Goal: Task Accomplishment & Management: Manage account settings

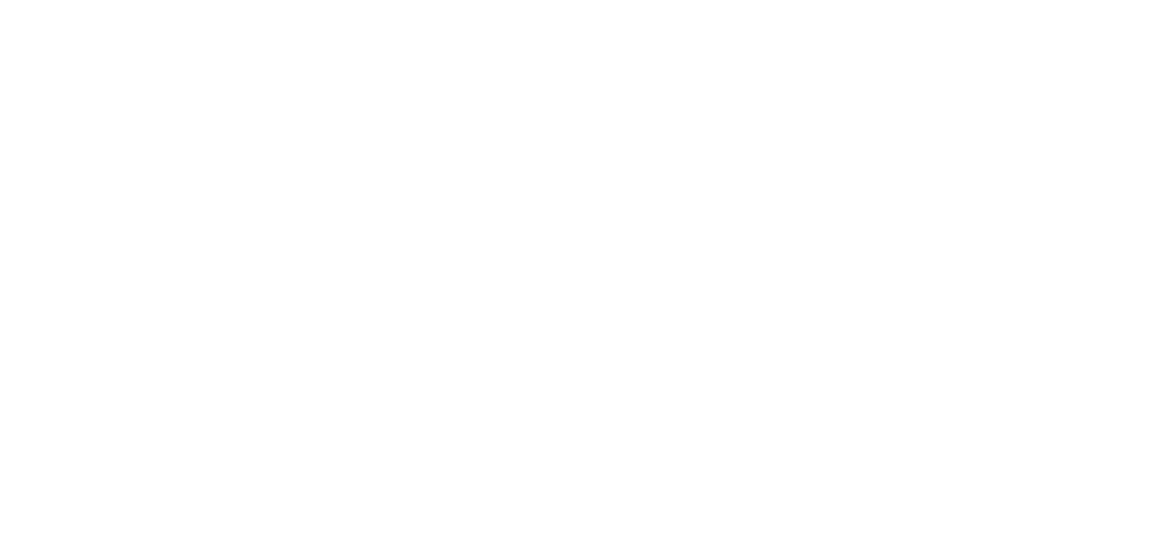
click at [0, 0] on link "Logout" at bounding box center [0, 0] width 0 height 0
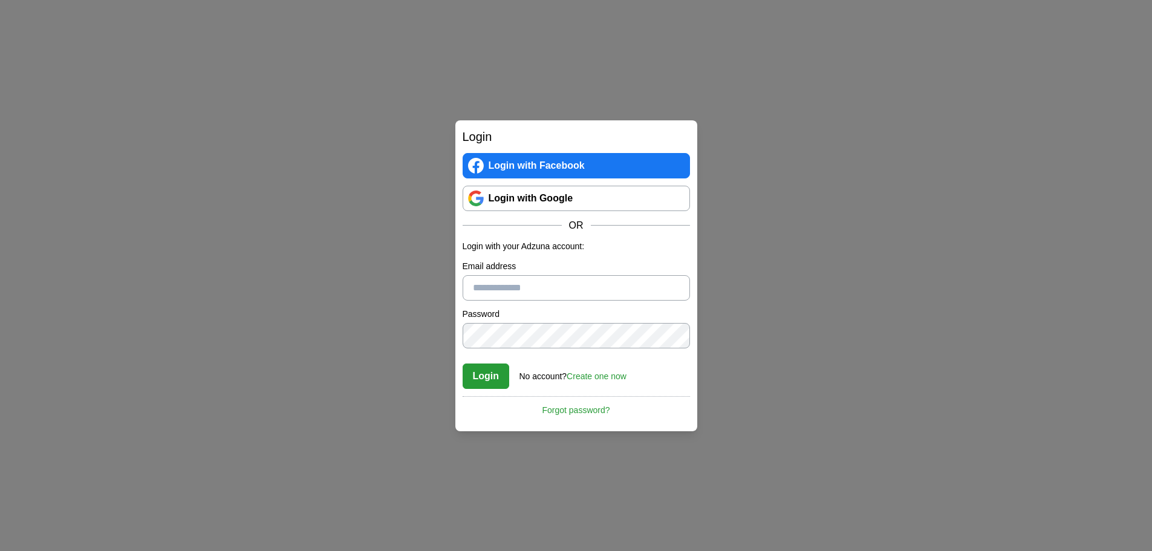
click at [661, 97] on div "Login Login with Facebook Login with Google OR Login with your Adzuna account: …" at bounding box center [576, 275] width 1152 height 551
click at [575, 54] on div "Login Login with Facebook Login with Google OR Login with your Adzuna account: …" at bounding box center [576, 275] width 1152 height 551
click at [574, 202] on link "Login with Google" at bounding box center [576, 198] width 227 height 25
